Goal: Task Accomplishment & Management: Use online tool/utility

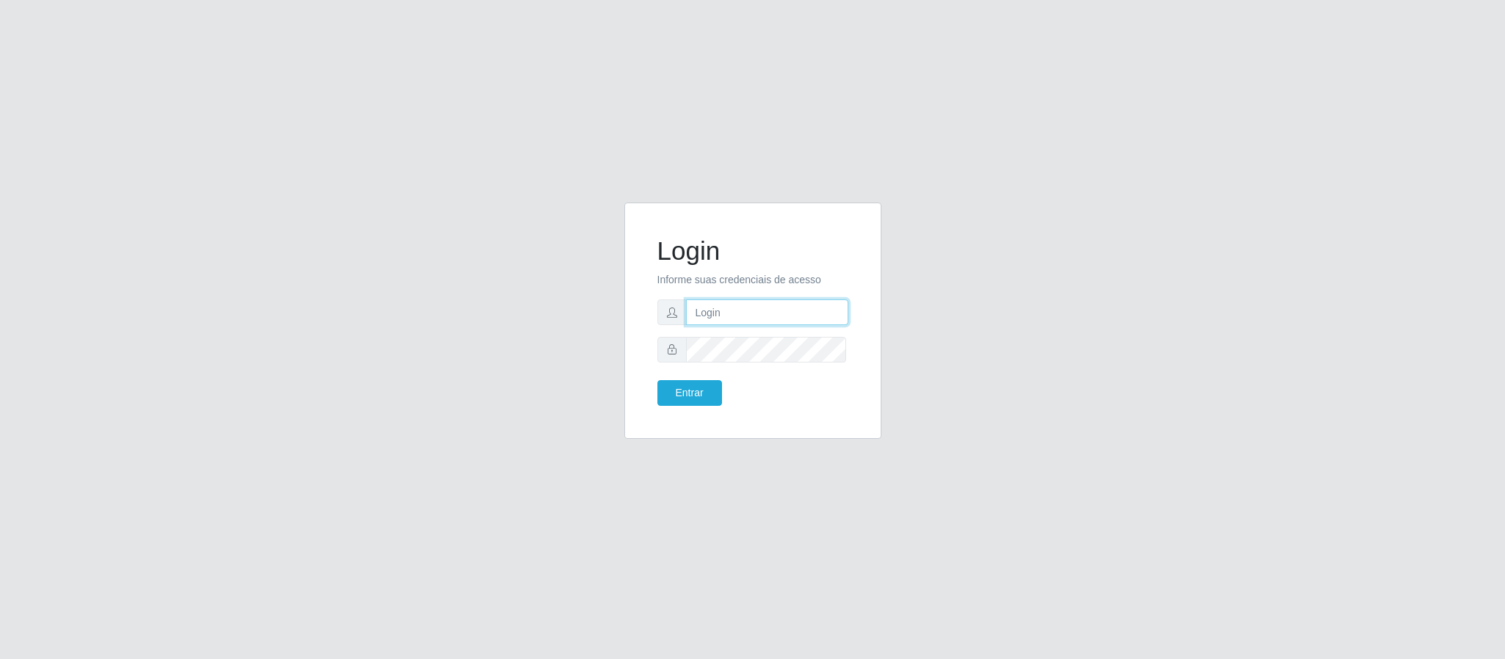
click at [741, 302] on input "text" at bounding box center [767, 313] width 162 height 26
type input "[EMAIL_ADDRESS][DOMAIN_NAME]"
click at [687, 392] on button "Entrar" at bounding box center [689, 393] width 65 height 26
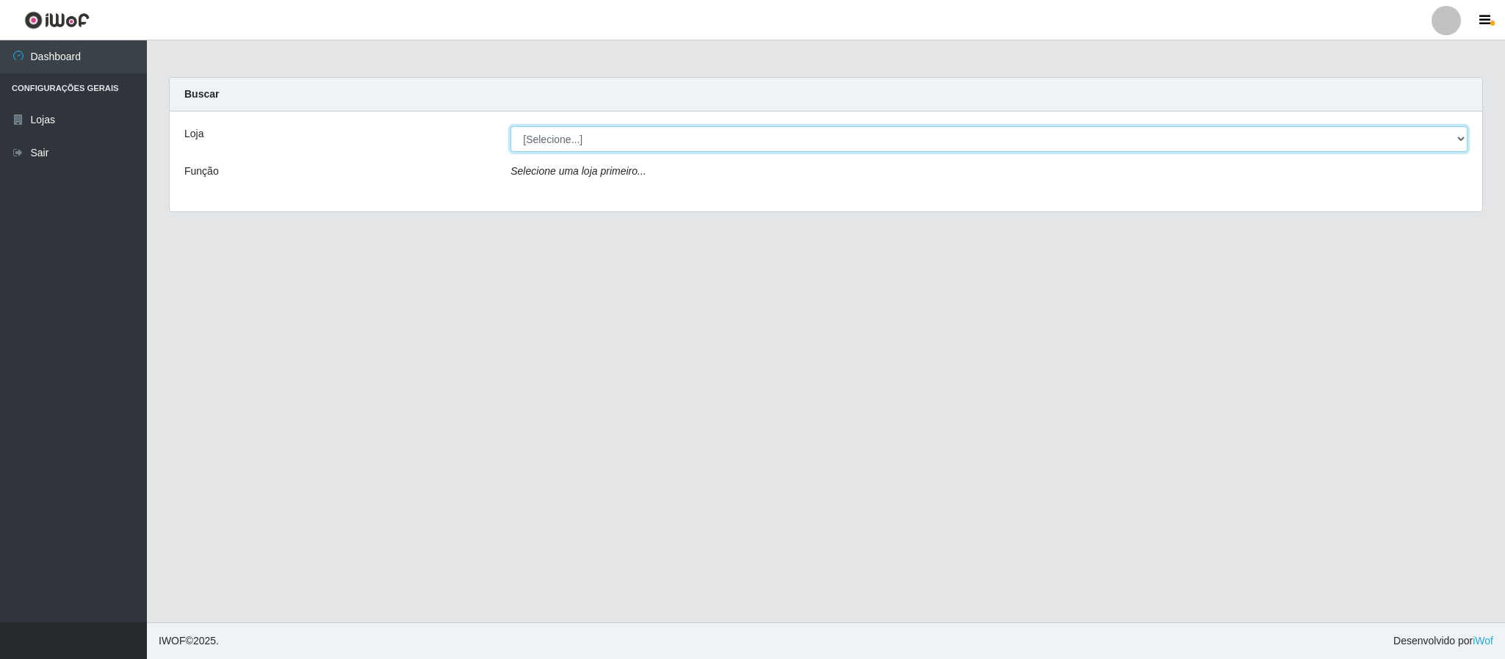
click at [1454, 140] on select "[Selecione...] Queiroz Atacadão - Coophab" at bounding box center [988, 139] width 957 height 26
select select "463"
click at [510, 126] on select "[Selecione...] Queiroz Atacadão - Coophab" at bounding box center [988, 139] width 957 height 26
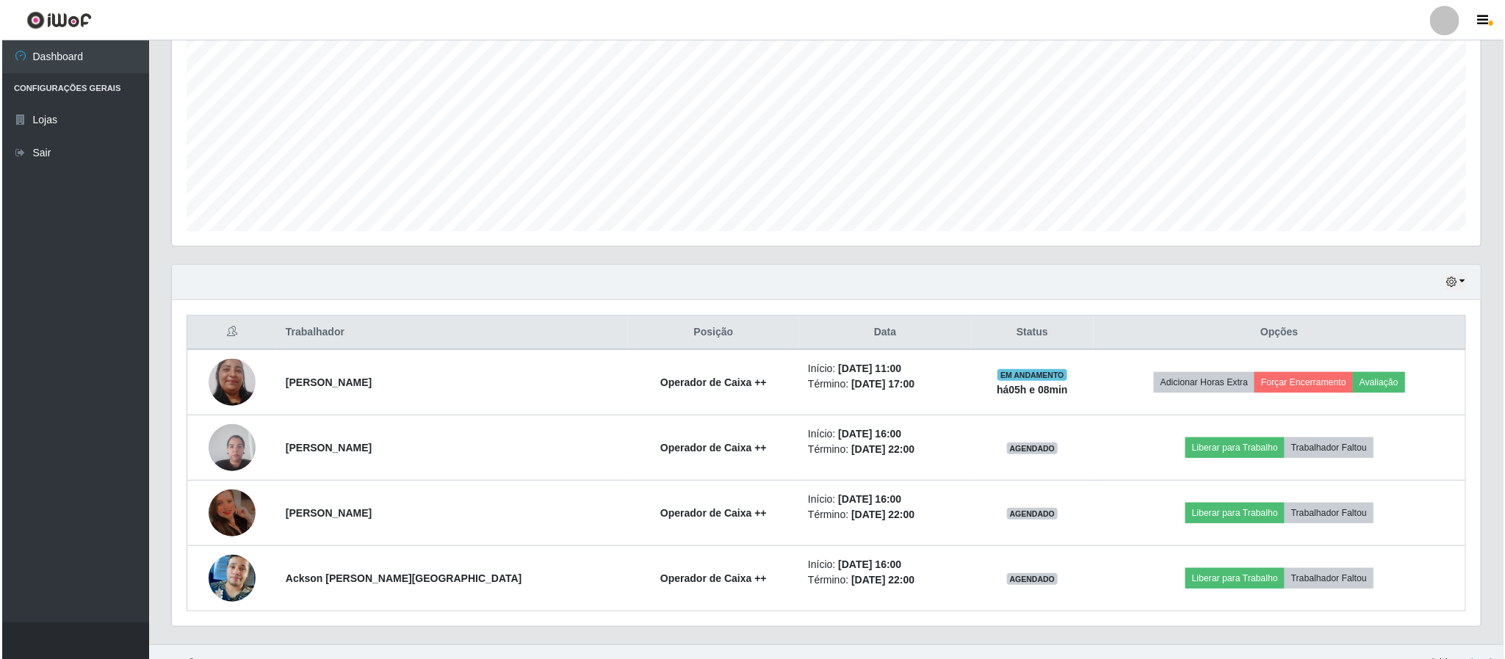
scroll to position [320, 0]
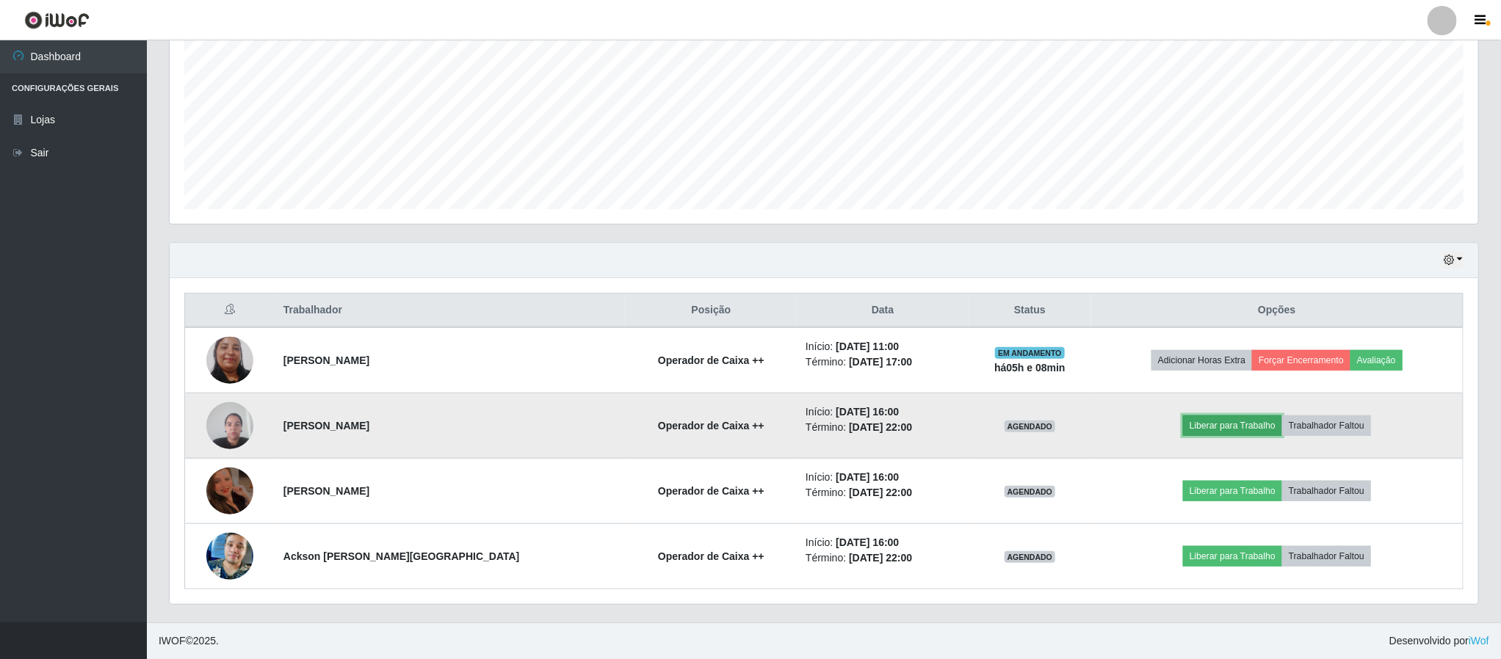
click at [1199, 426] on button "Liberar para Trabalho" at bounding box center [1232, 426] width 99 height 21
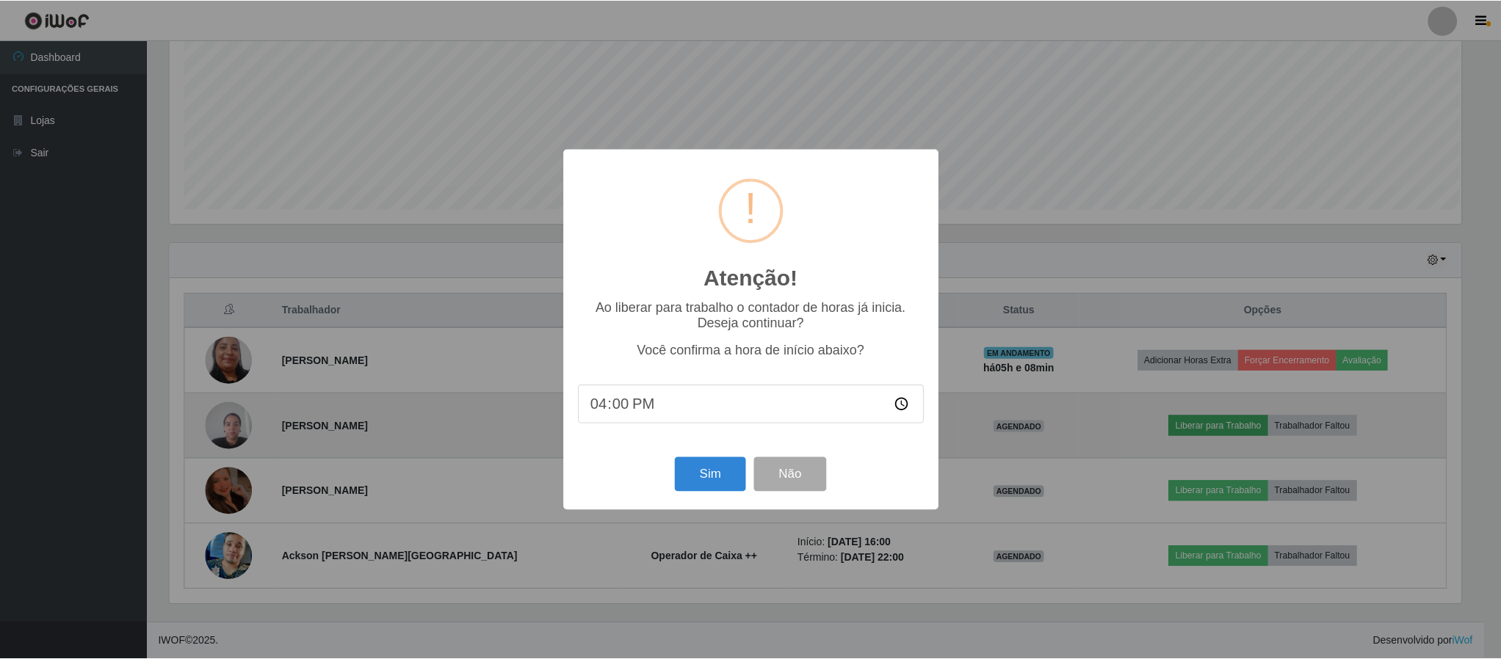
scroll to position [306, 1295]
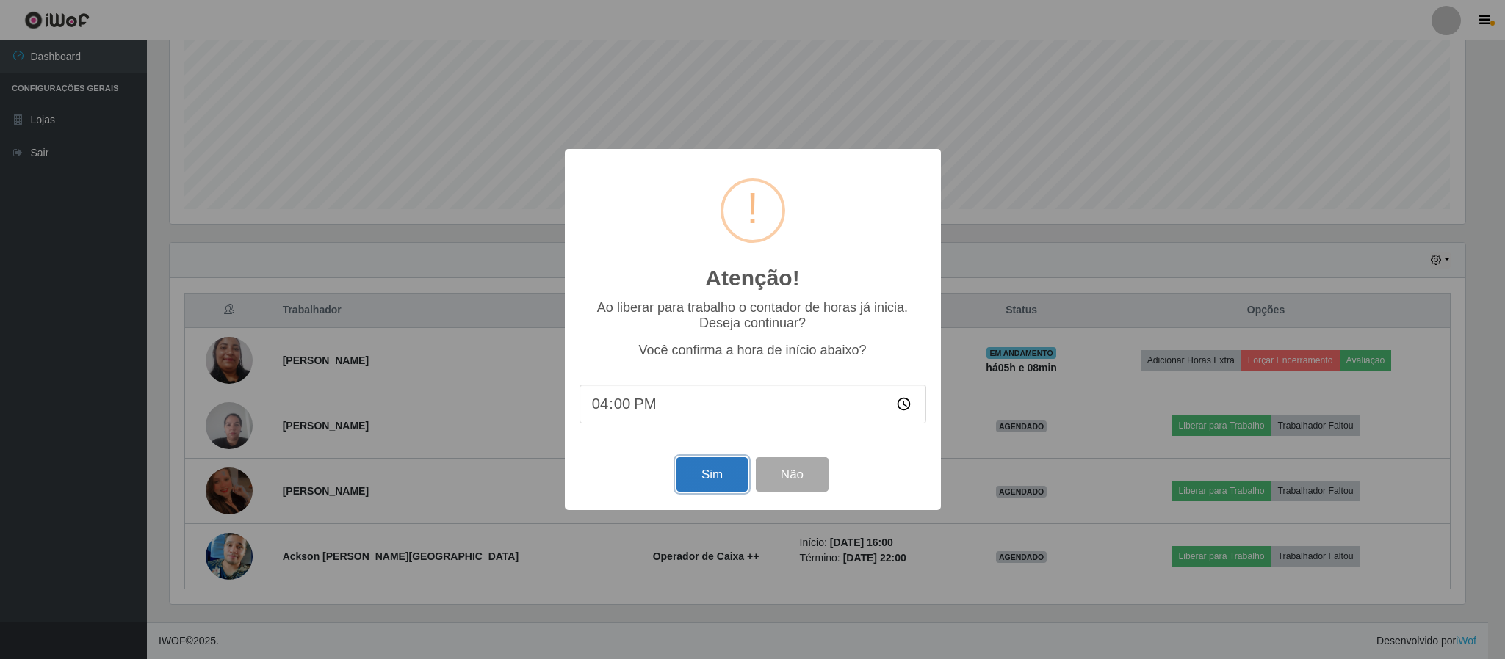
click at [705, 474] on button "Sim" at bounding box center [711, 475] width 71 height 35
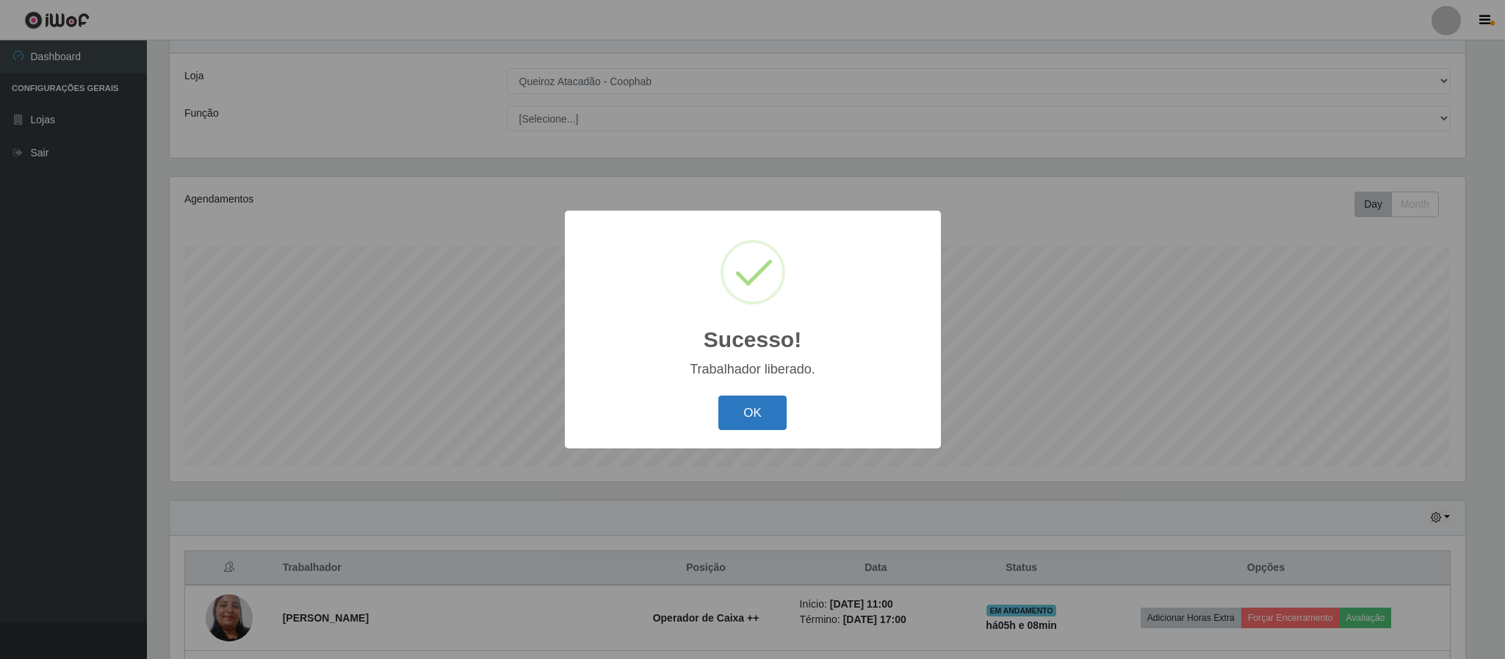
click at [763, 415] on button "OK" at bounding box center [752, 413] width 68 height 35
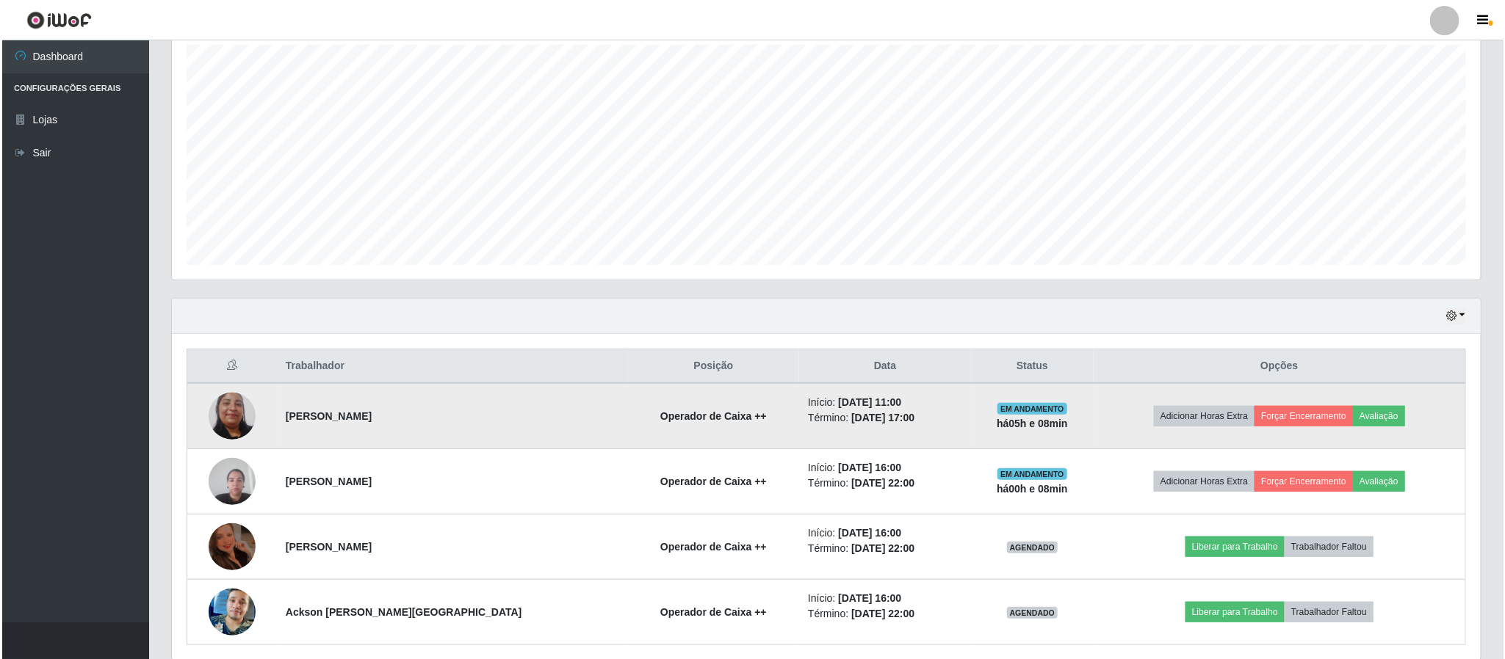
scroll to position [320, 0]
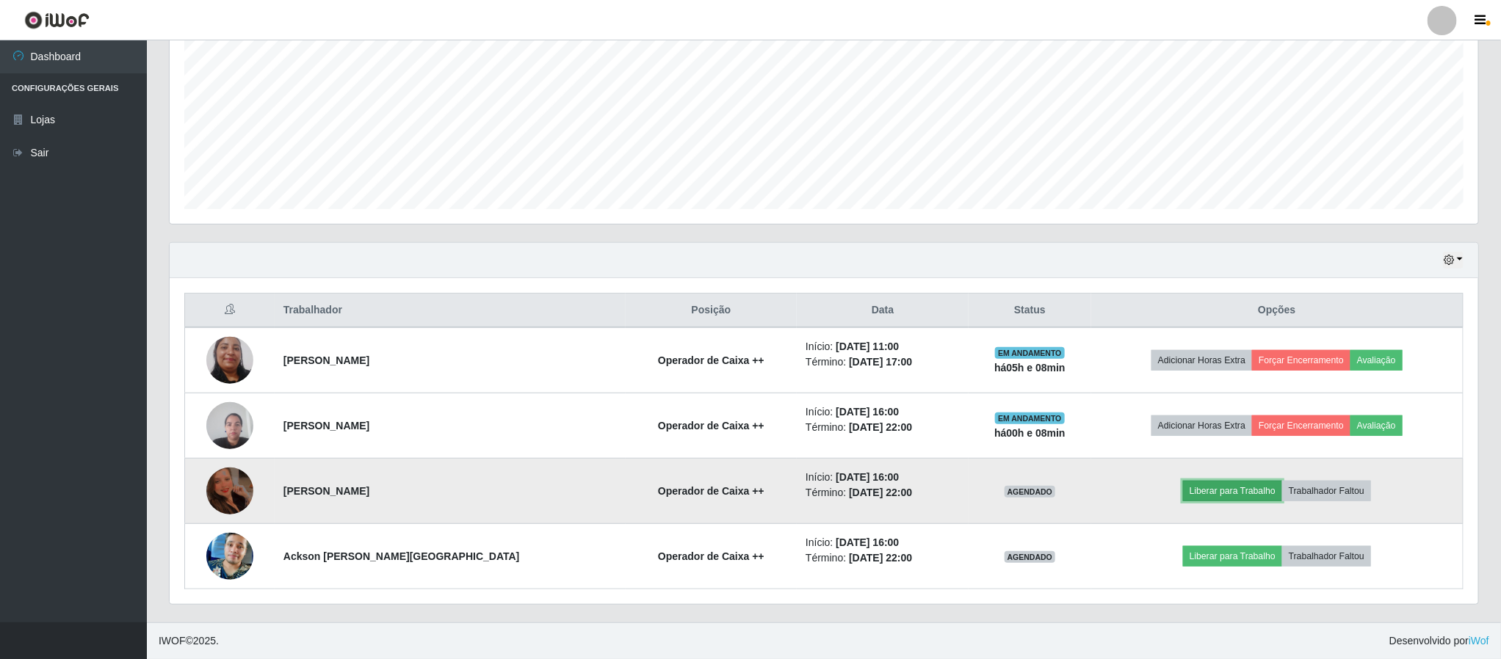
click at [1205, 489] on button "Liberar para Trabalho" at bounding box center [1232, 491] width 99 height 21
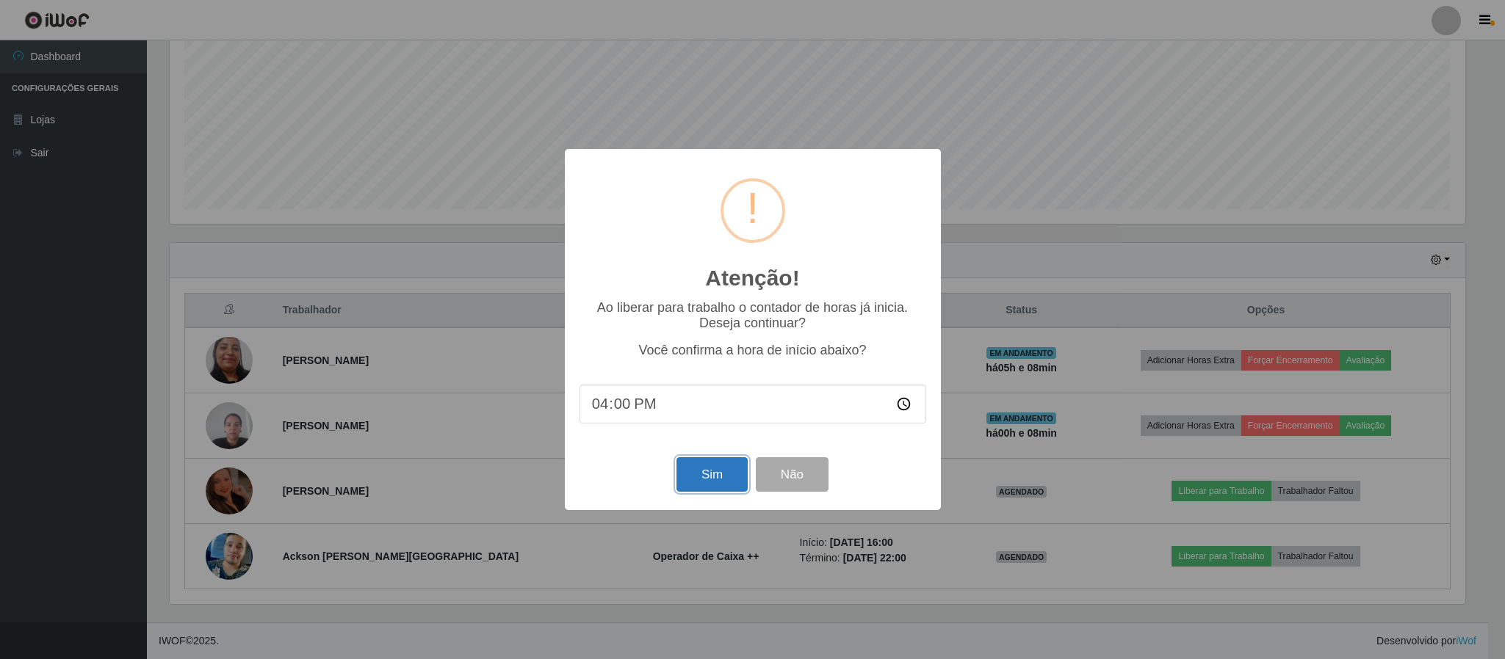
click at [701, 479] on button "Sim" at bounding box center [711, 475] width 71 height 35
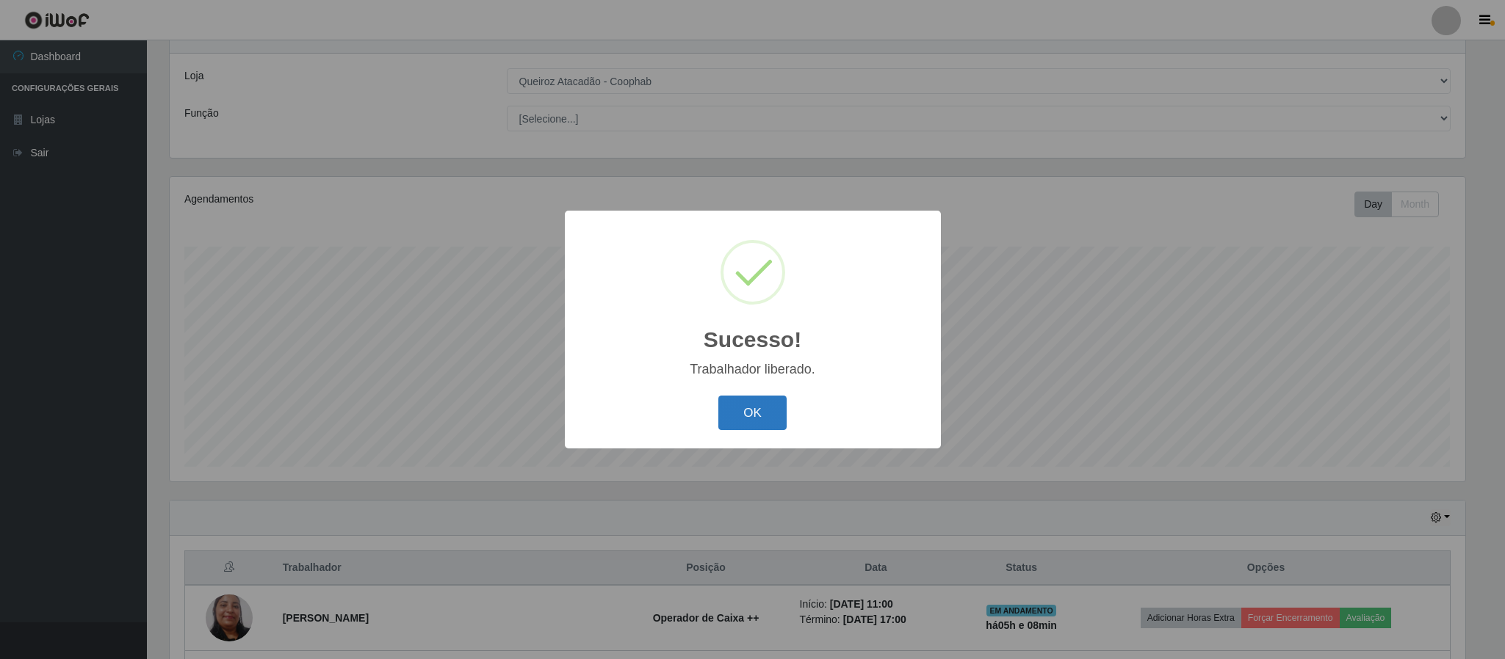
click at [747, 405] on button "OK" at bounding box center [752, 413] width 68 height 35
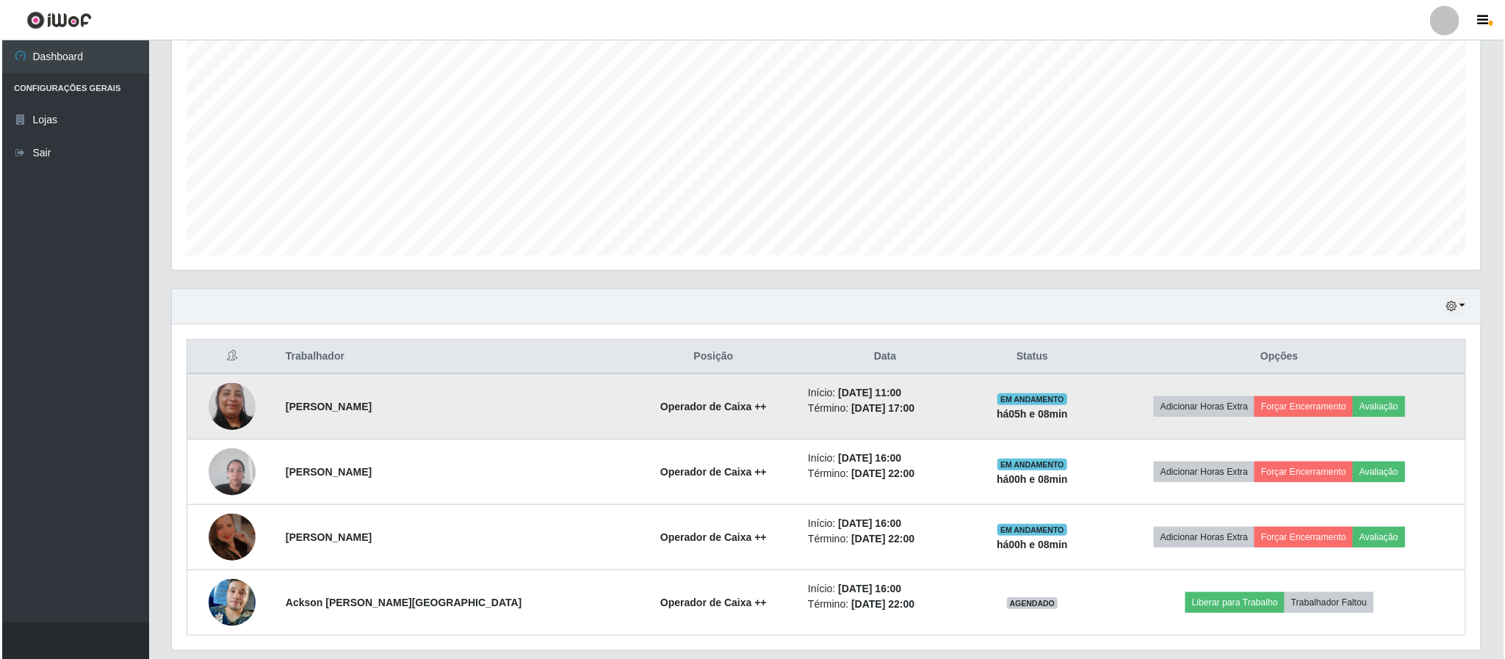
scroll to position [278, 0]
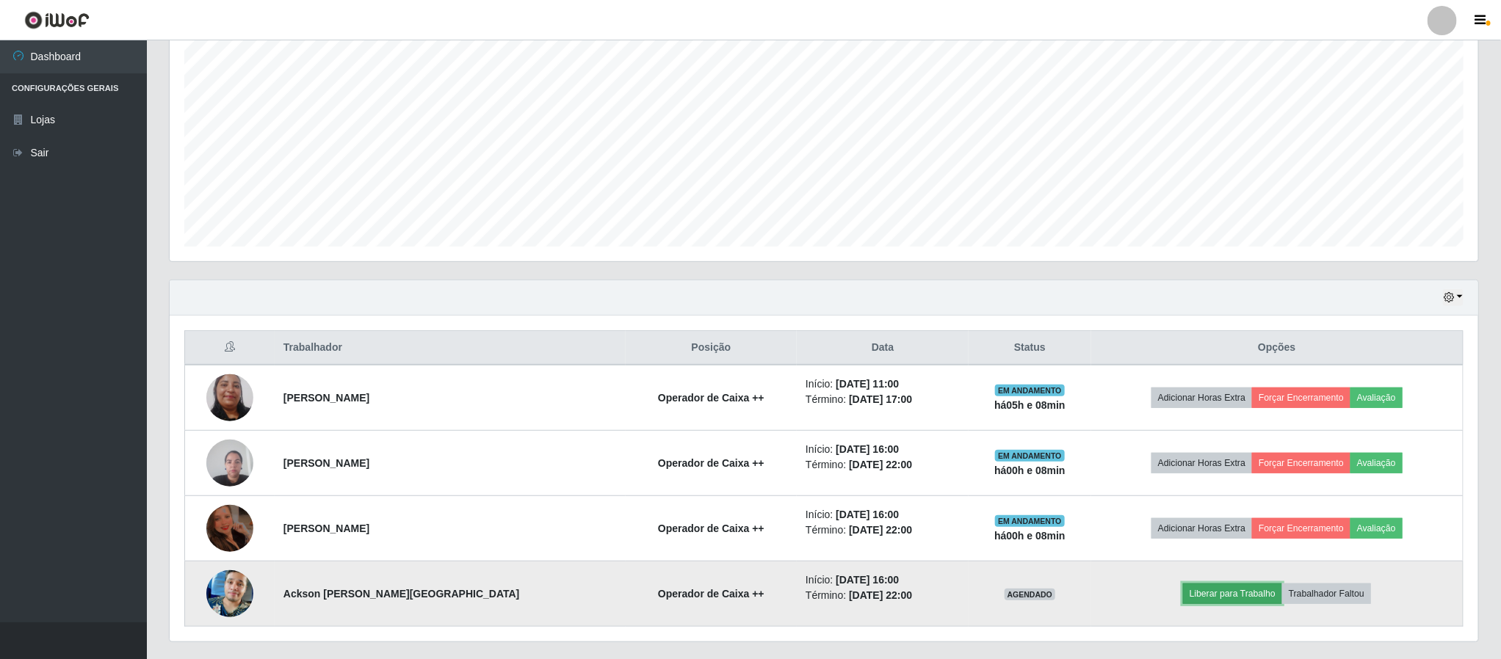
click at [1210, 593] on button "Liberar para Trabalho" at bounding box center [1232, 594] width 99 height 21
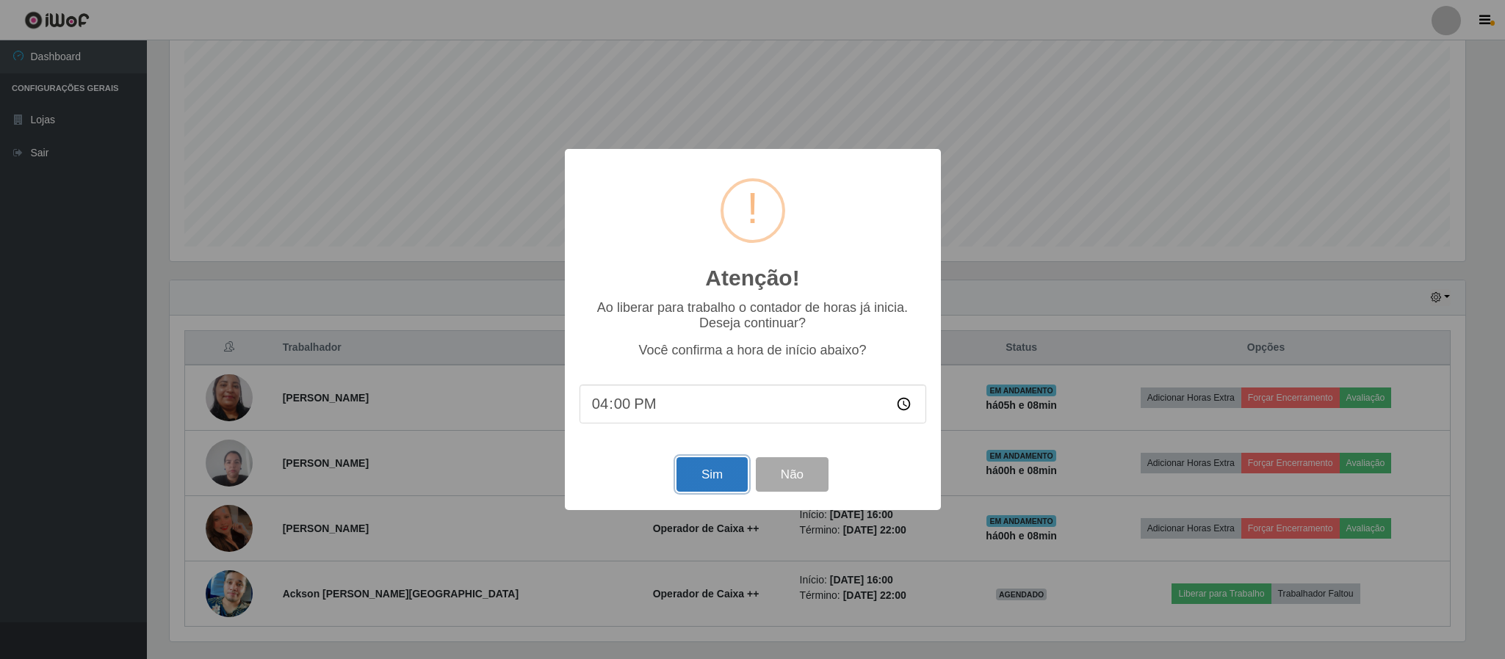
click at [693, 480] on button "Sim" at bounding box center [711, 475] width 71 height 35
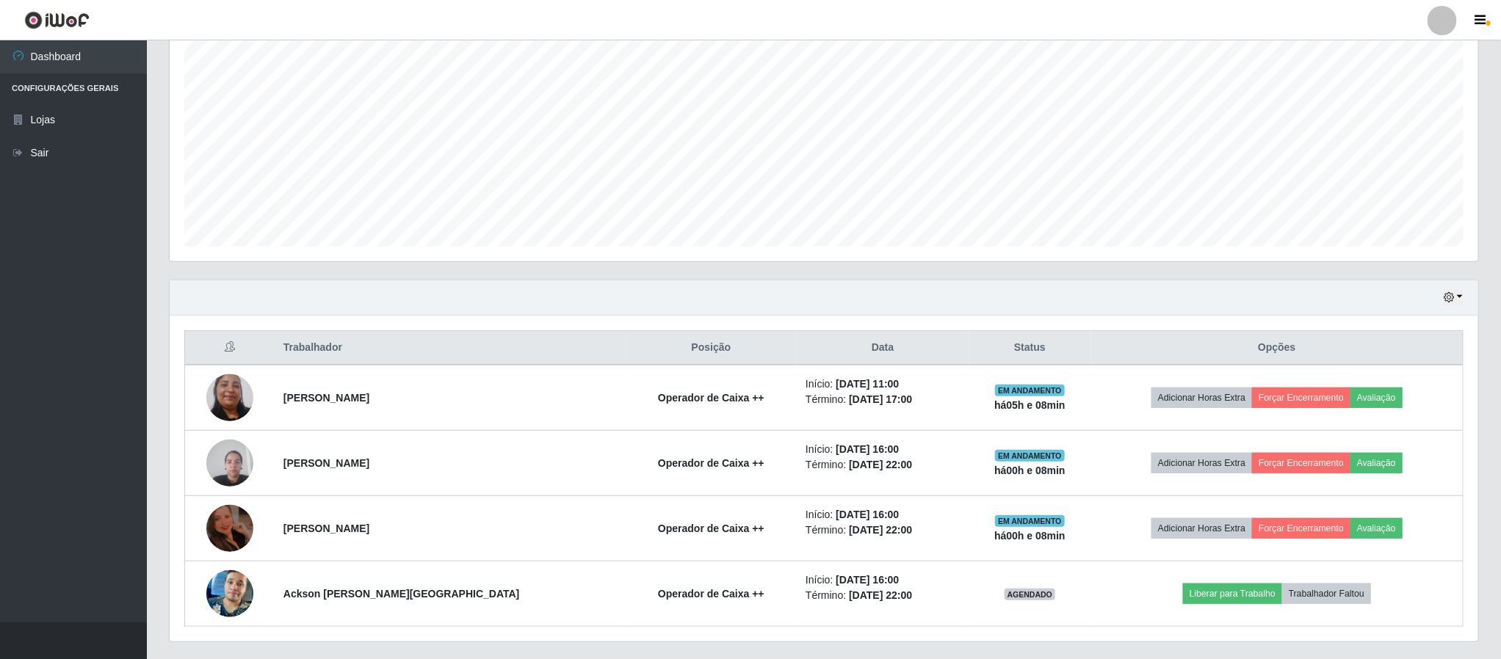
scroll to position [0, 0]
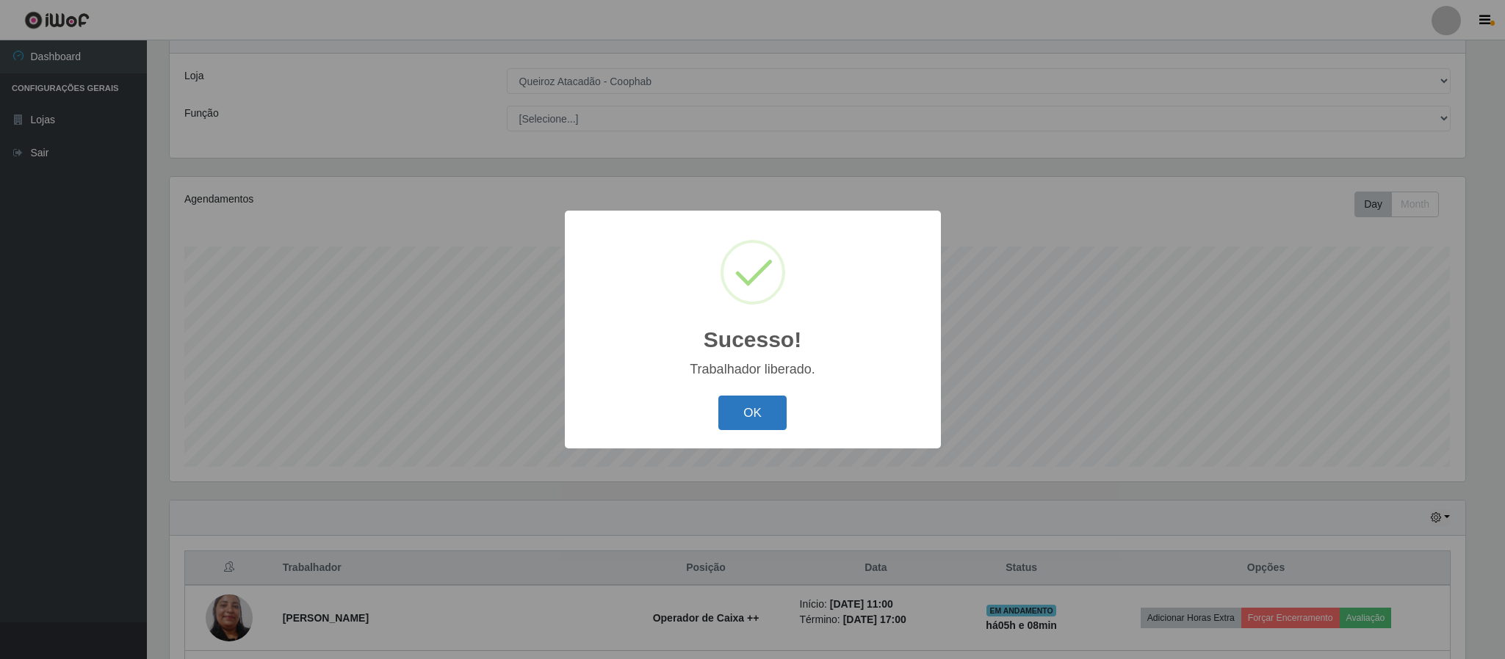
click at [754, 411] on button "OK" at bounding box center [752, 413] width 68 height 35
